Goal: Task Accomplishment & Management: Manage account settings

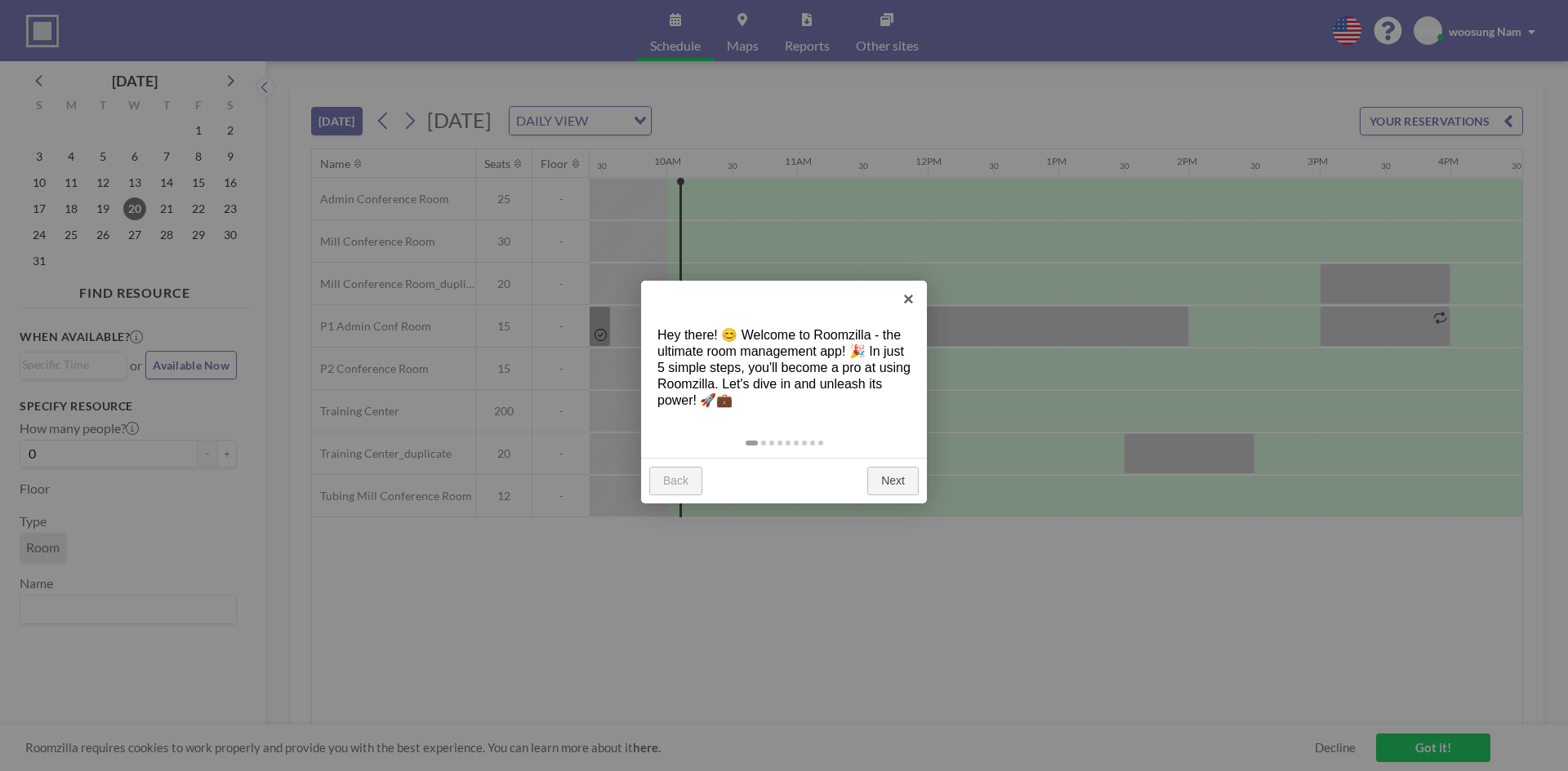
scroll to position [0, 1241]
click at [896, 300] on link "×" at bounding box center [908, 299] width 37 height 37
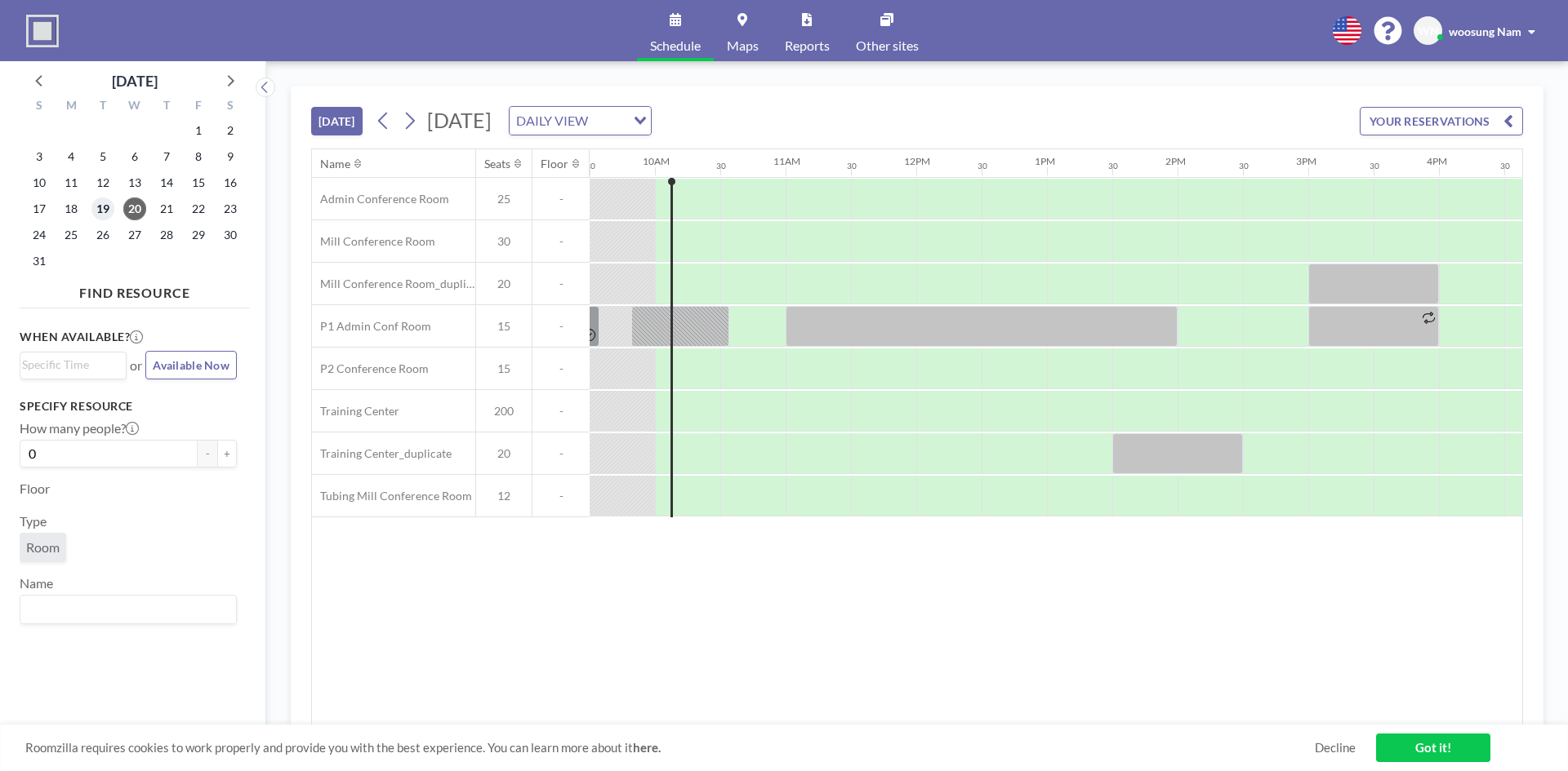
click at [108, 217] on span "19" at bounding box center [102, 208] width 23 height 23
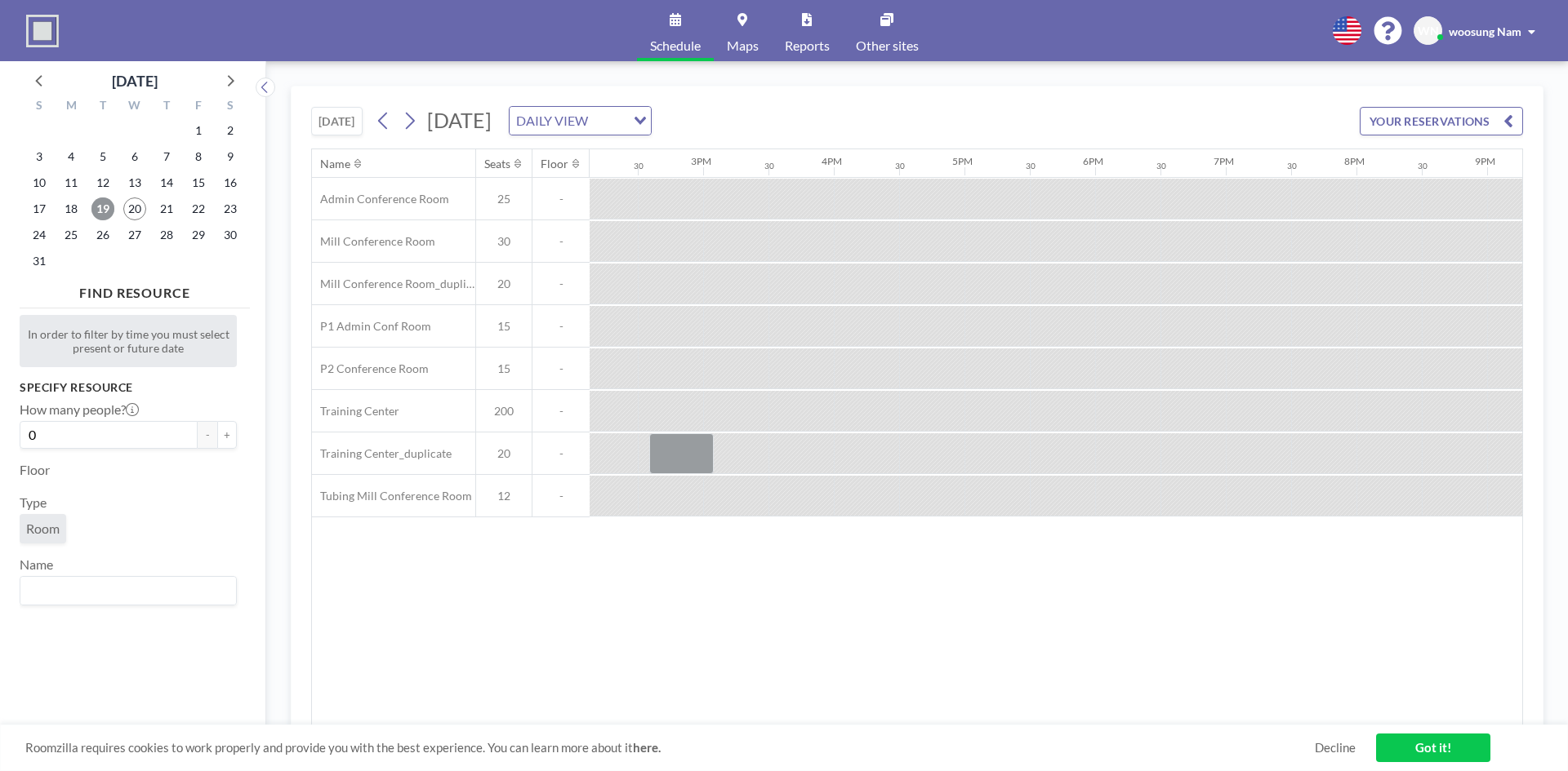
scroll to position [0, 1724]
click at [76, 211] on span "18" at bounding box center [70, 208] width 23 height 23
click at [191, 179] on span "15" at bounding box center [197, 182] width 23 height 23
click at [160, 186] on span "14" at bounding box center [166, 182] width 23 height 23
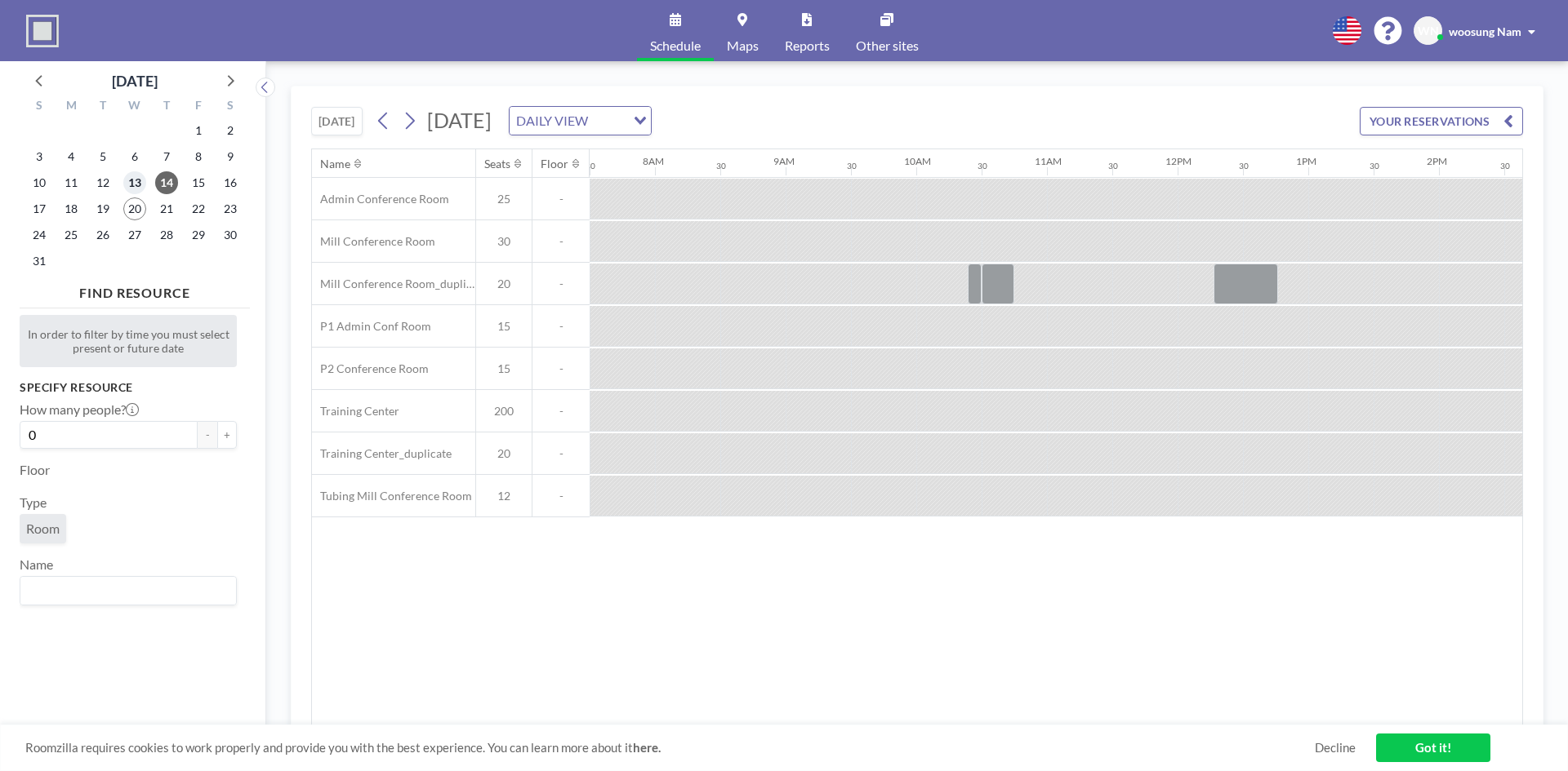
drag, startPoint x: 141, startPoint y: 186, endPoint x: 282, endPoint y: 399, distance: 255.4
click at [272, 398] on div "August 2025 S M T W T F S 27 28 29 30 31 1 2 3 4 5 6 7 8 9 10 11 12 13 14 15 16…" at bounding box center [784, 416] width 1568 height 710
click at [734, 32] on link "Maps" at bounding box center [743, 31] width 58 height 61
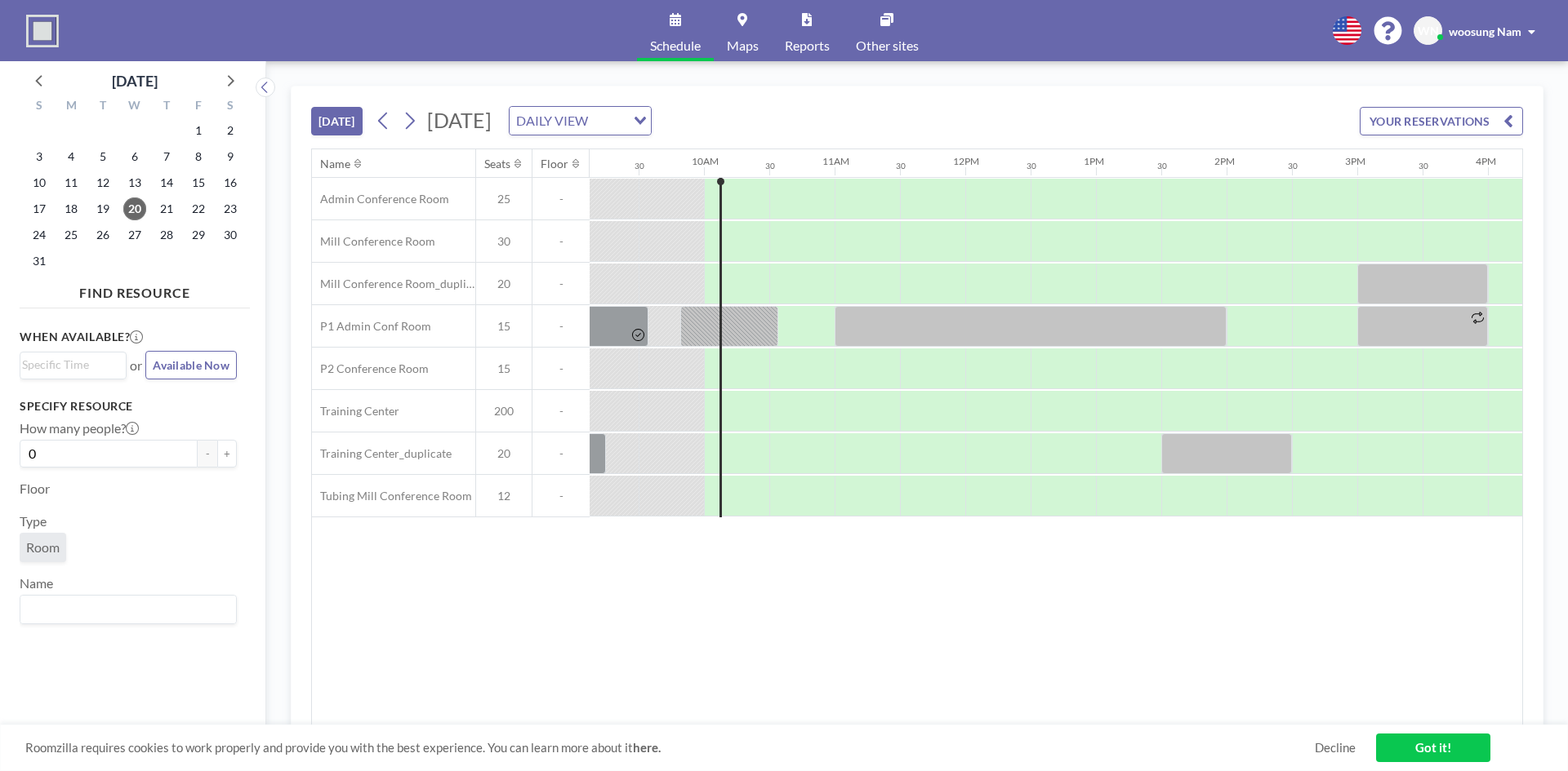
scroll to position [0, 1241]
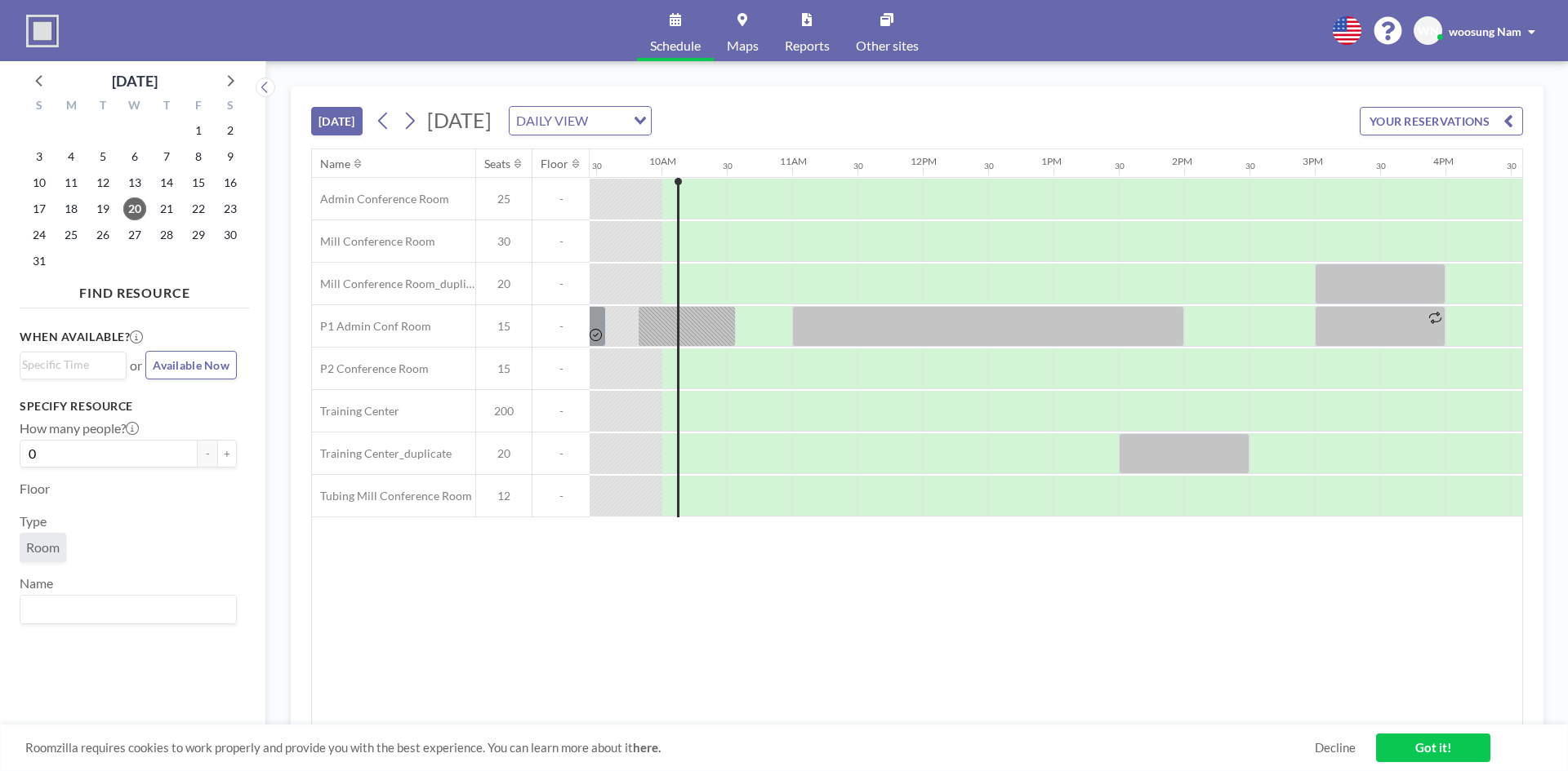
click at [63, 30] on div "Schedule Maps Reports Other sites English Polski 日本語 Española WN woosung Nam" at bounding box center [784, 31] width 1568 height 61
click at [51, 32] on img at bounding box center [42, 31] width 32 height 32
click at [1498, 35] on span "woosung Nam" at bounding box center [1484, 31] width 73 height 14
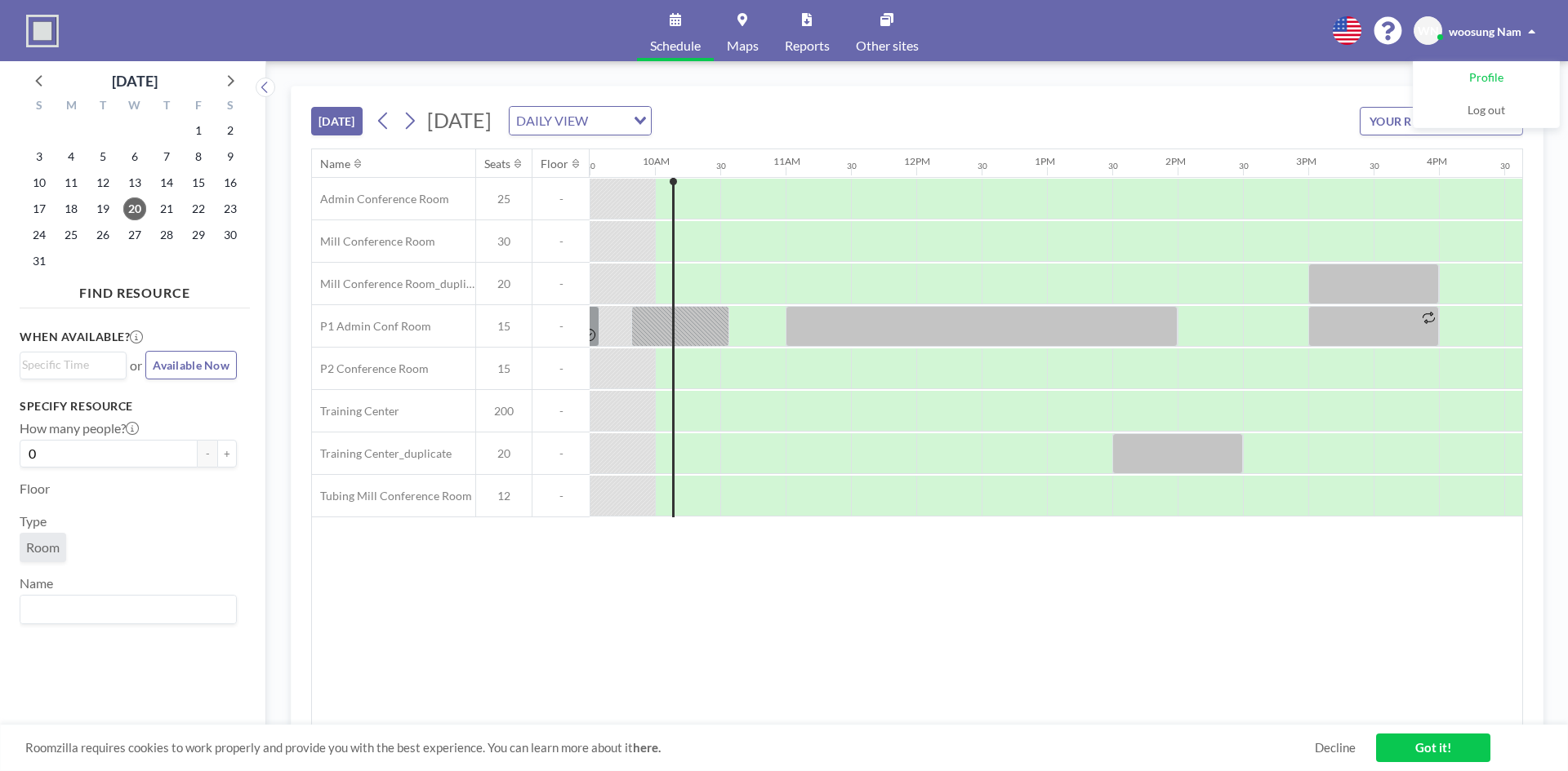
click at [1475, 72] on span "Profile" at bounding box center [1486, 78] width 34 height 16
